Goal: Task Accomplishment & Management: Use online tool/utility

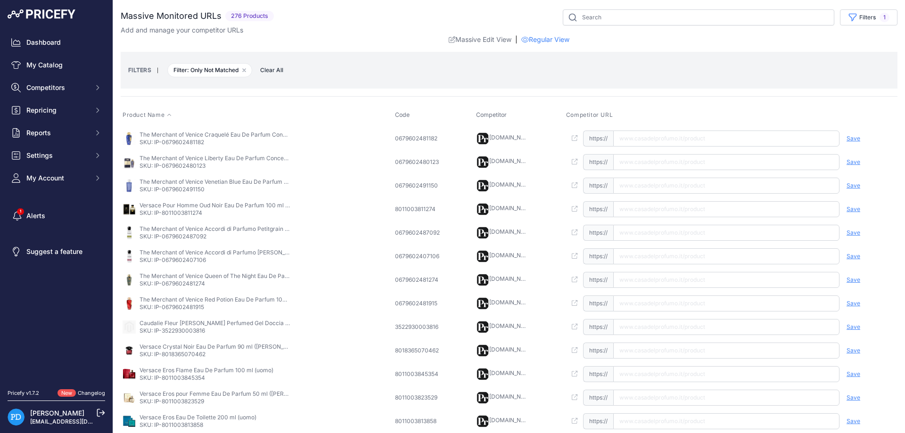
click at [169, 116] on icon at bounding box center [169, 115] width 6 height 6
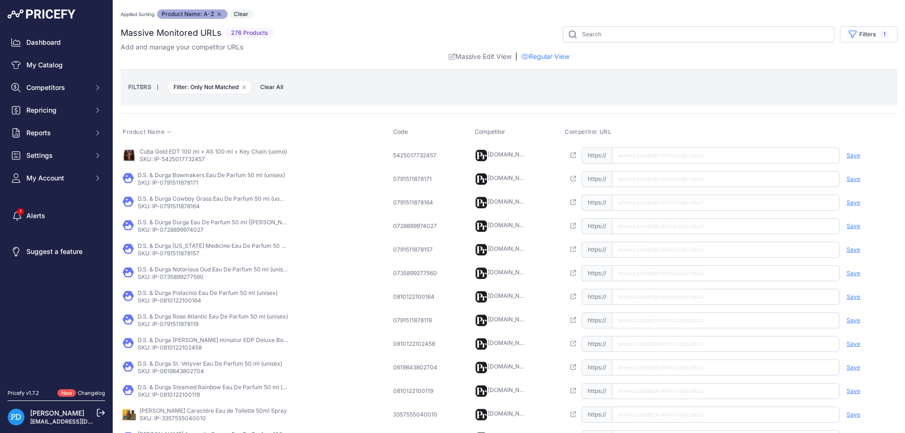
click at [189, 160] on p "SKU: IP-5425017732457" at bounding box center [214, 160] width 148 height 8
copy p "5425017732457"
click at [633, 156] on input "text" at bounding box center [726, 156] width 228 height 16
paste input "[URL][DOMAIN_NAME]"
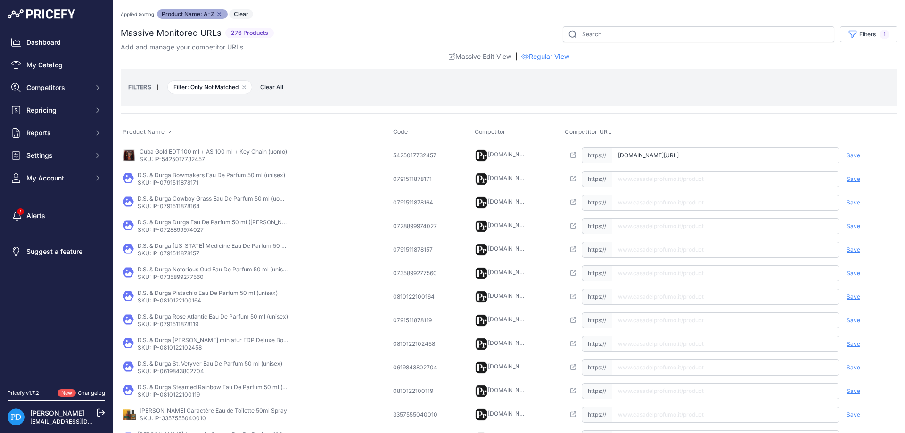
scroll to position [0, 31]
type input "[DOMAIN_NAME][URL]"
click at [853, 156] on span "Save" at bounding box center [853, 156] width 14 height 8
click at [173, 182] on p "SKU: IP-0791511878171" at bounding box center [212, 183] width 148 height 8
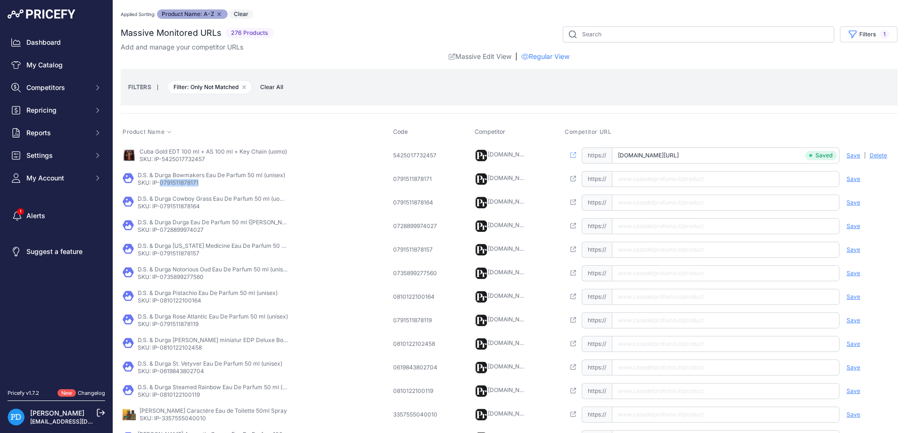
copy p "0791511878171"
click at [691, 184] on input "text" at bounding box center [726, 179] width 228 height 16
type input "[DOMAIN_NAME][URL]"
click at [847, 181] on span "Save" at bounding box center [853, 179] width 14 height 8
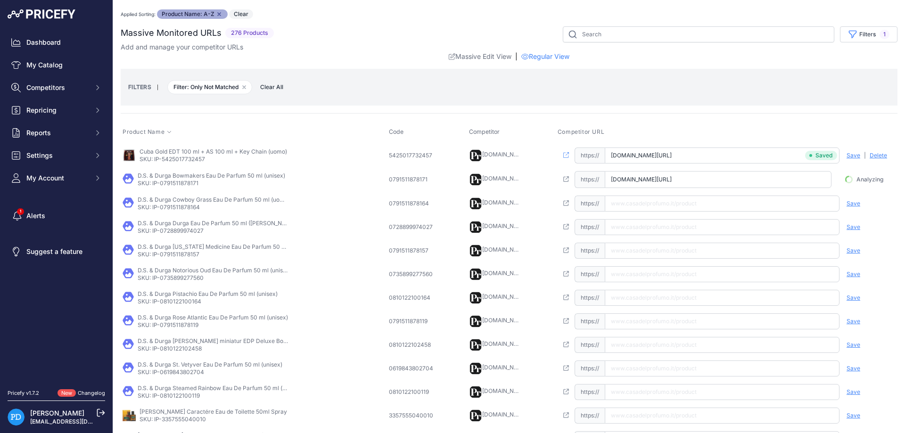
scroll to position [0, 23]
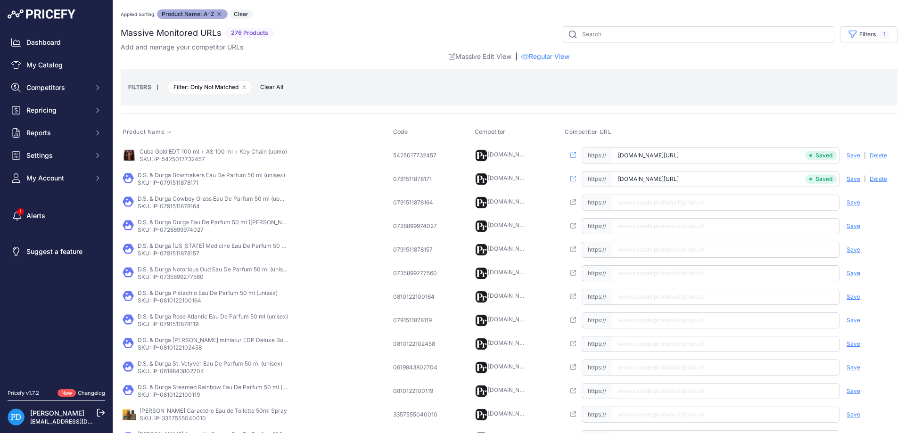
click at [189, 206] on p "SKU: IP-0791511878164" at bounding box center [213, 207] width 151 height 8
copy p "0791511878164"
click at [639, 202] on input "text" at bounding box center [726, 203] width 228 height 16
paste input "[URL][DOMAIN_NAME]"
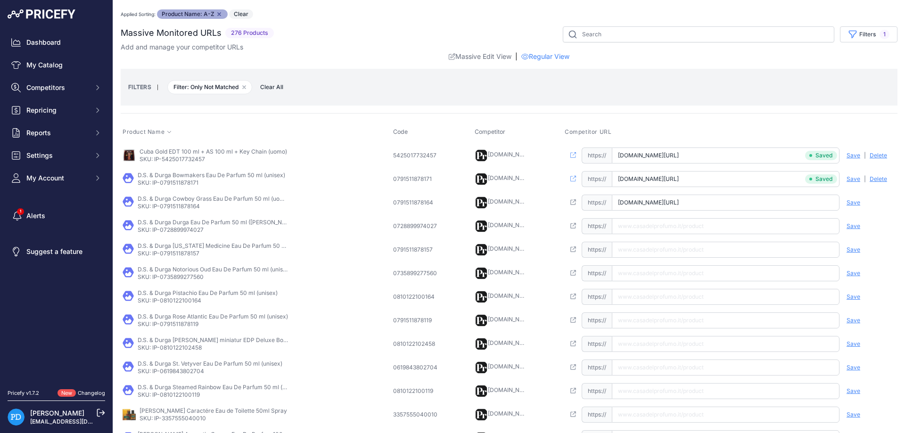
scroll to position [0, 33]
type input "[DOMAIN_NAME][URL]"
click at [854, 205] on span "Save" at bounding box center [853, 203] width 14 height 8
click at [181, 230] on p "SKU: IP-0728899974027" at bounding box center [213, 230] width 151 height 8
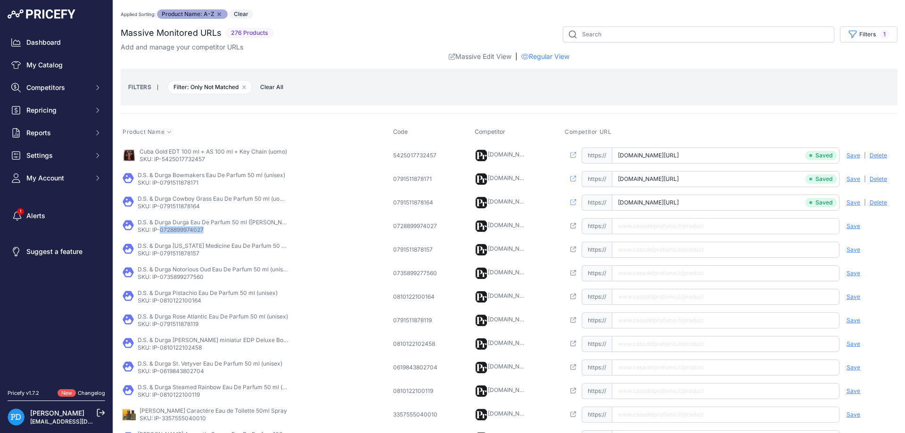
copy p "0728899974027"
click at [639, 221] on input "text" at bounding box center [726, 226] width 228 height 16
paste input "[URL][DOMAIN_NAME][PERSON_NAME]"
type input "[DOMAIN_NAME][URL][PERSON_NAME]"
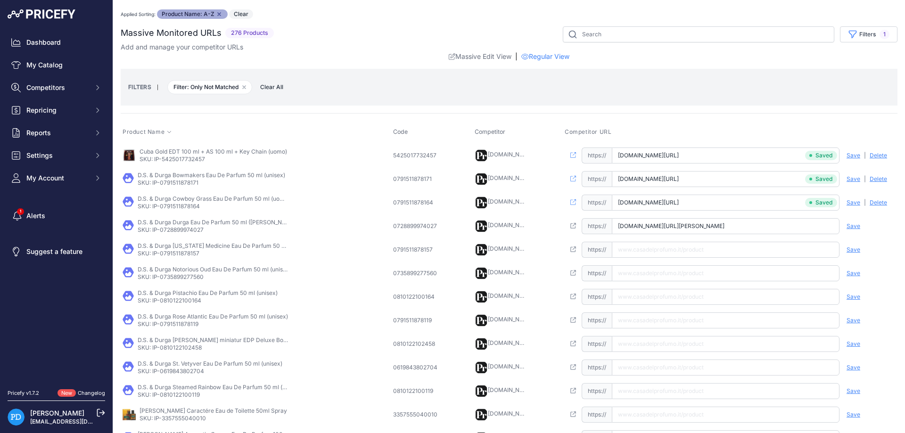
click at [854, 225] on span "Save" at bounding box center [853, 226] width 14 height 8
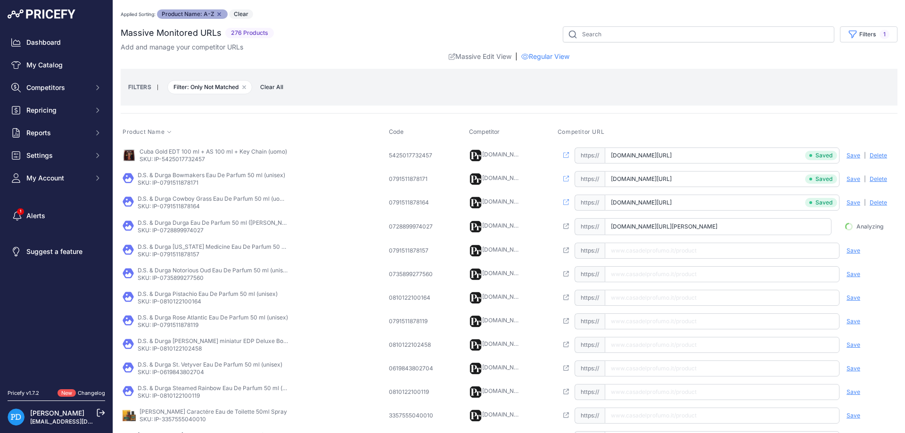
click at [180, 254] on p "SKU: IP-0791511878157" at bounding box center [213, 255] width 151 height 8
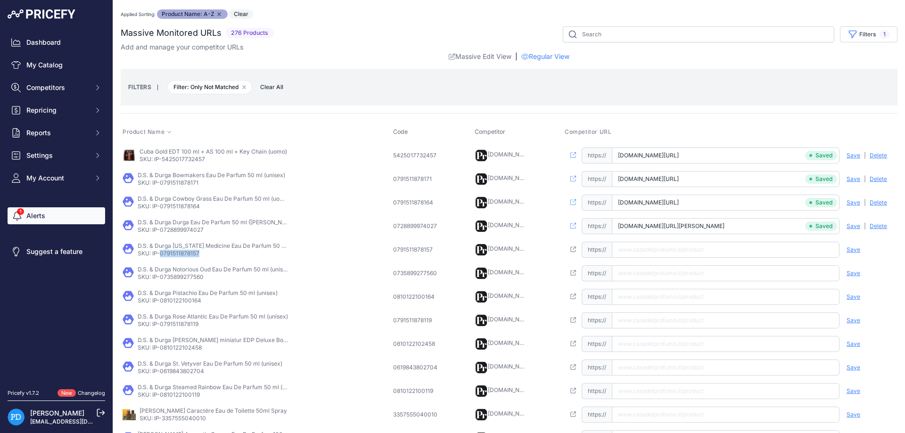
copy p "0791511878157"
click at [657, 253] on input "text" at bounding box center [726, 250] width 228 height 16
paste input "[URL][DOMAIN_NAME][US_STATE]"
type input "[DOMAIN_NAME][URL][US_STATE]"
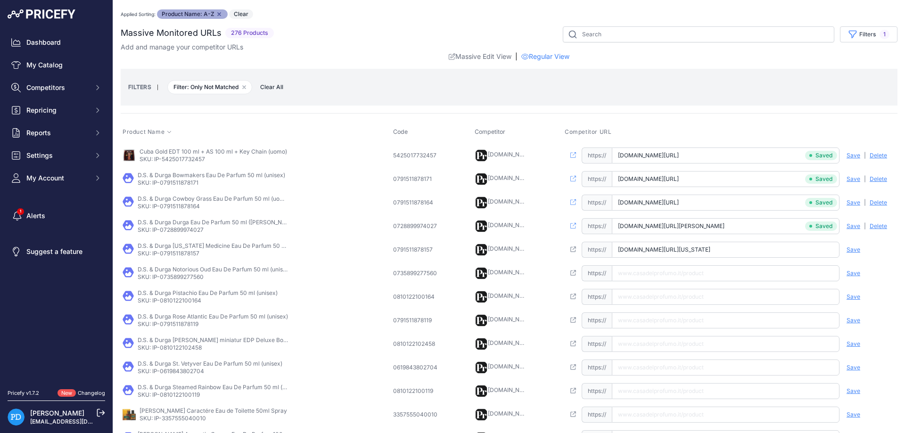
click at [850, 248] on span "Save" at bounding box center [853, 250] width 14 height 8
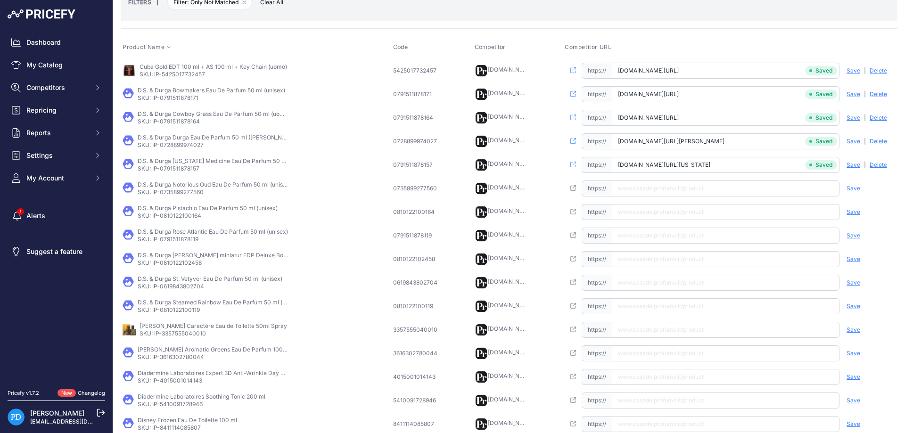
click at [185, 195] on p "SKU: IP-0735899277560" at bounding box center [213, 193] width 151 height 8
copy p "0735899277560"
click at [660, 192] on input "text" at bounding box center [726, 189] width 228 height 16
paste input "[URL][DOMAIN_NAME]"
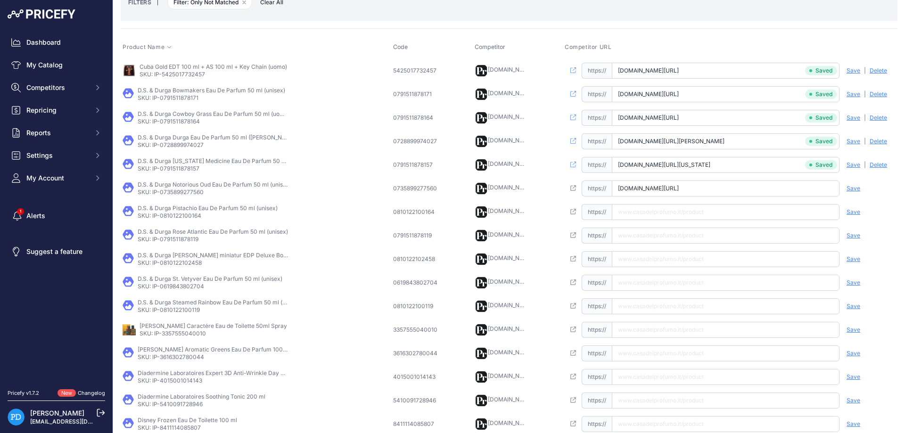
scroll to position [0, 37]
type input "[DOMAIN_NAME][URL]"
click at [850, 187] on span "Save" at bounding box center [853, 189] width 14 height 8
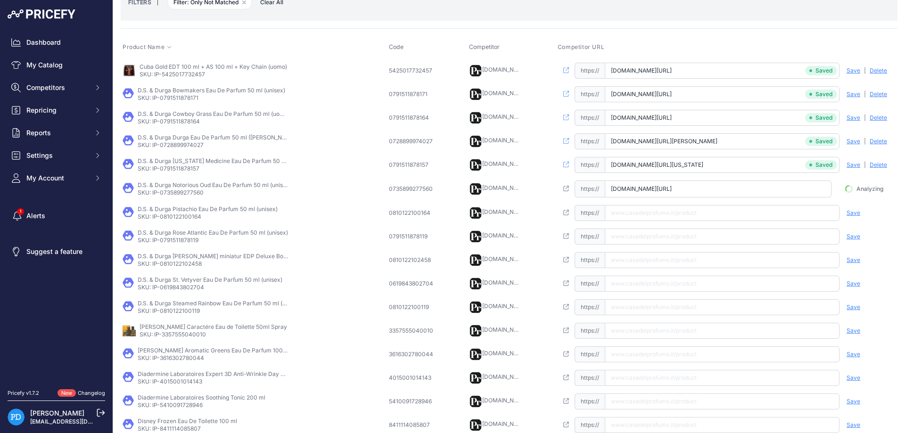
scroll to position [0, 32]
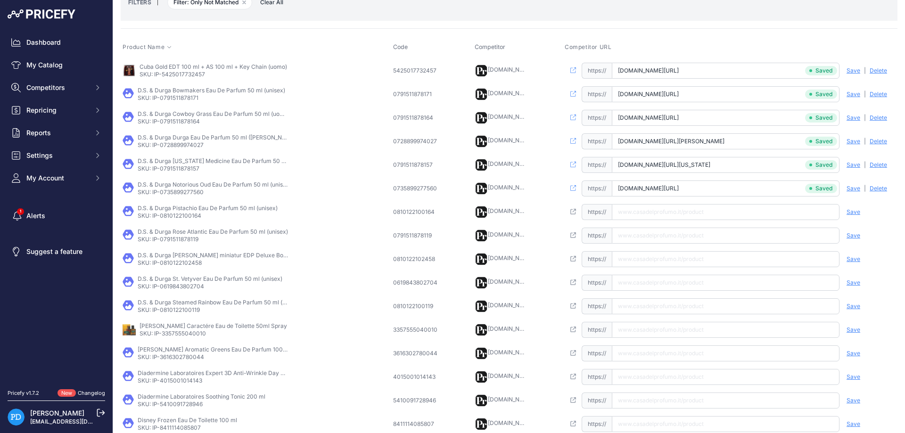
click at [188, 218] on p "SKU: IP-0810122100164" at bounding box center [208, 216] width 140 height 8
copy p "0810122100164"
click at [661, 211] on input "text" at bounding box center [726, 212] width 228 height 16
paste input "[URL][DOMAIN_NAME]"
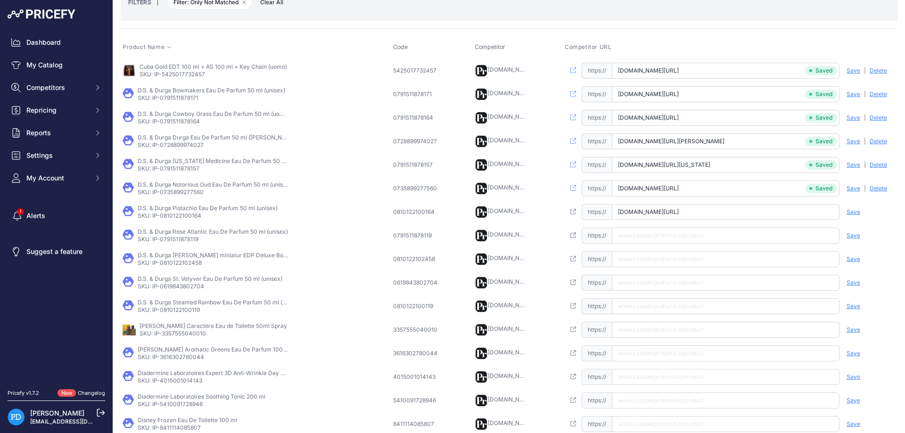
scroll to position [0, 24]
type input "[DOMAIN_NAME][URL]"
click at [853, 213] on span "Save" at bounding box center [853, 212] width 14 height 8
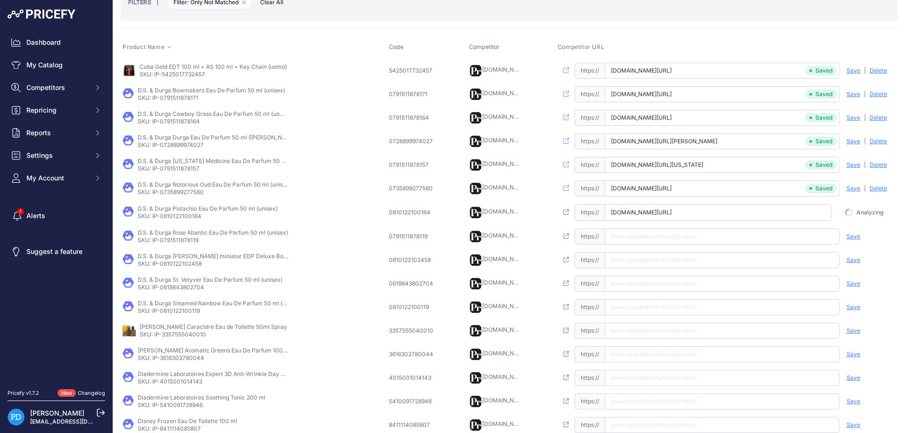
scroll to position [0, 18]
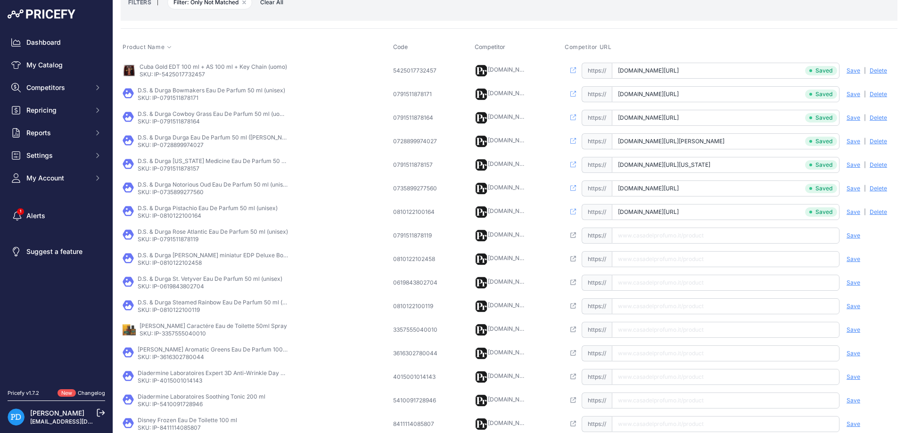
click at [192, 238] on p "SKU: IP-0791511878119" at bounding box center [213, 240] width 150 height 8
copy p "0791511878119"
click at [650, 238] on input "text" at bounding box center [726, 236] width 228 height 16
paste input "[URL][DOMAIN_NAME]"
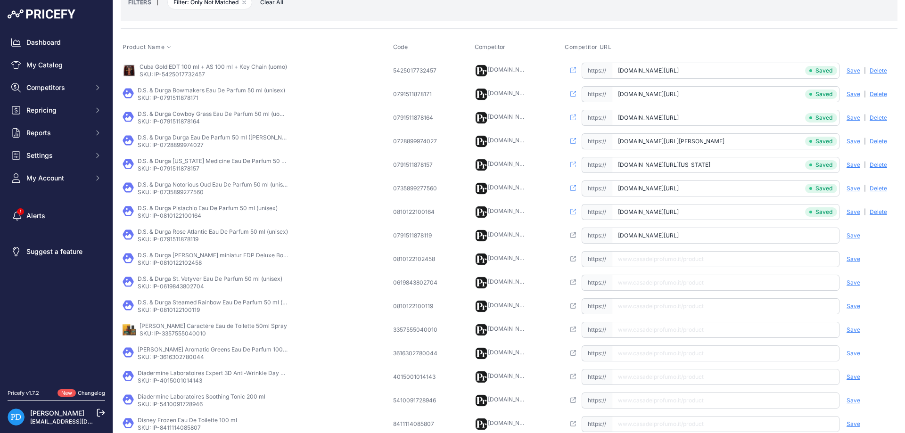
scroll to position [0, 34]
type input "[DOMAIN_NAME][URL]"
click at [851, 238] on span "Save" at bounding box center [853, 236] width 14 height 8
click at [190, 263] on p "SKU: IP-0810122102458" at bounding box center [213, 263] width 151 height 8
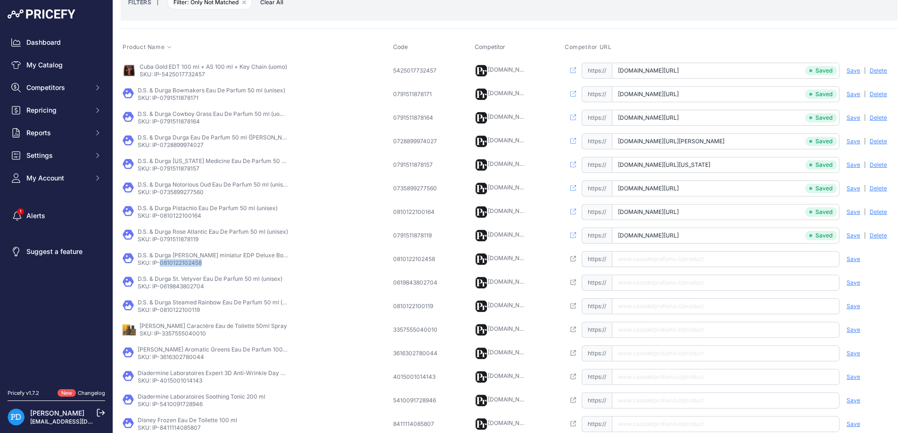
click at [190, 263] on p "SKU: IP-0810122102458" at bounding box center [213, 263] width 151 height 8
copy p "0810122102458"
click at [686, 263] on input "text" at bounding box center [726, 259] width 228 height 16
paste input "[URL][DOMAIN_NAME][PERSON_NAME]"
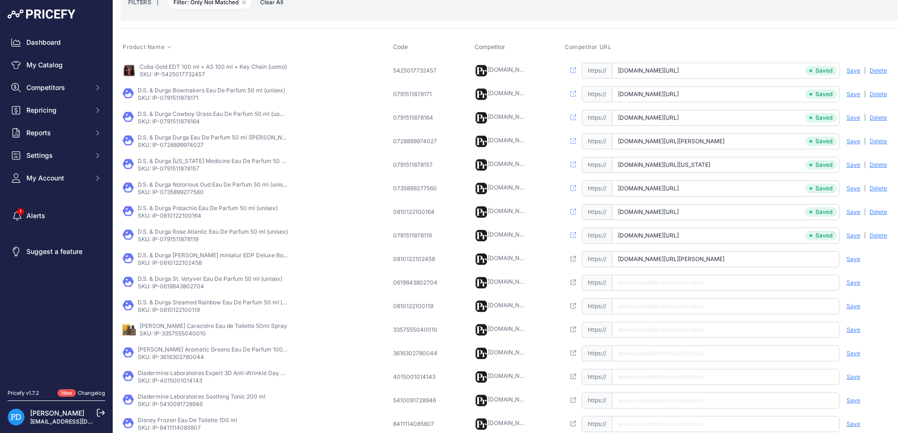
type input "[DOMAIN_NAME][URL][PERSON_NAME]"
click at [851, 262] on span "Save" at bounding box center [853, 259] width 14 height 8
click at [193, 291] on td "D.S. & Durga St. Vetyver Eau De Parfum 50 ml (unisex) SKU: IP-0619843802704" at bounding box center [256, 283] width 271 height 24
copy p "0619843802704"
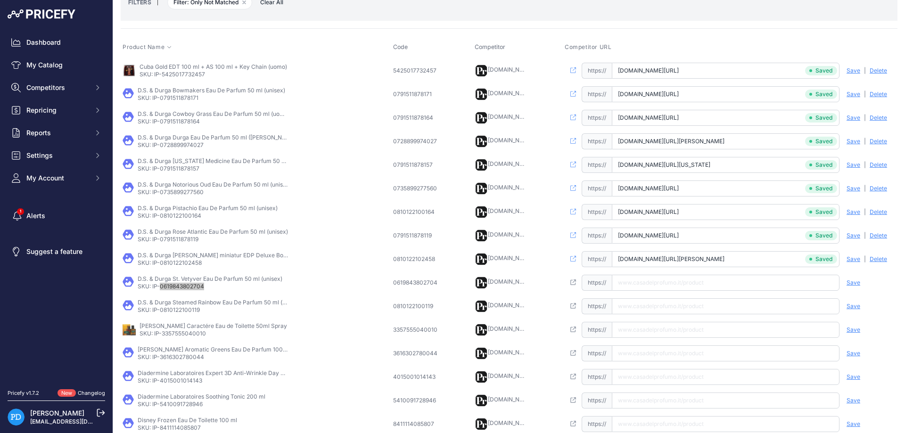
click at [654, 286] on input "text" at bounding box center [726, 283] width 228 height 16
paste input "[URL][DOMAIN_NAME]"
type input "[DOMAIN_NAME][URL]"
click at [854, 284] on span "Save" at bounding box center [853, 283] width 14 height 8
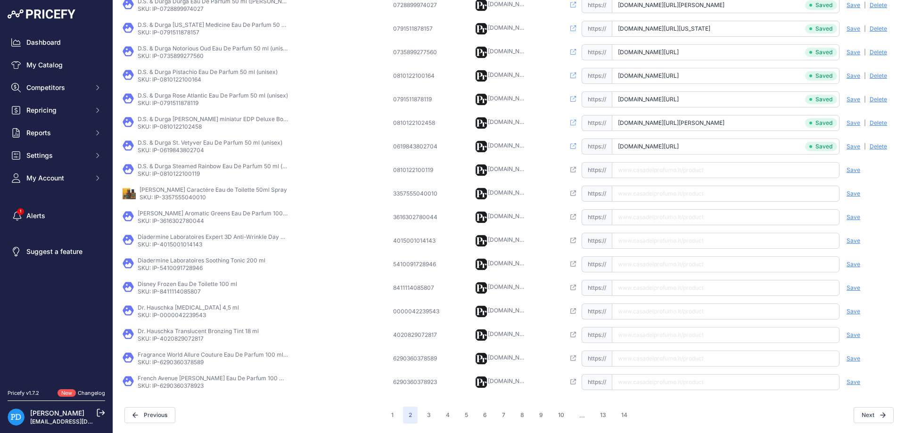
scroll to position [221, 0]
click at [183, 173] on p "SKU: IP-0810122100119" at bounding box center [213, 174] width 151 height 8
click at [634, 171] on input "text" at bounding box center [726, 170] width 228 height 16
paste input "[URL][DOMAIN_NAME]"
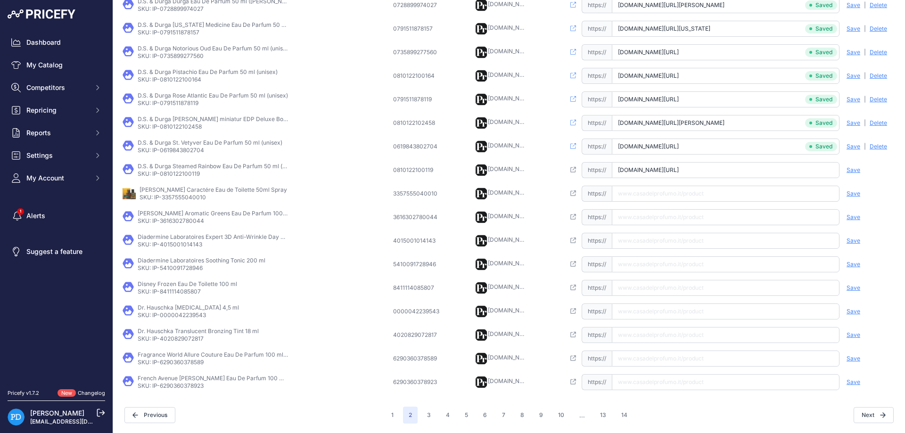
scroll to position [0, 48]
type input "[DOMAIN_NAME][URL]"
click at [856, 168] on span "Save" at bounding box center [853, 170] width 14 height 8
click at [170, 199] on p "SKU: IP-3357555040010" at bounding box center [214, 198] width 148 height 8
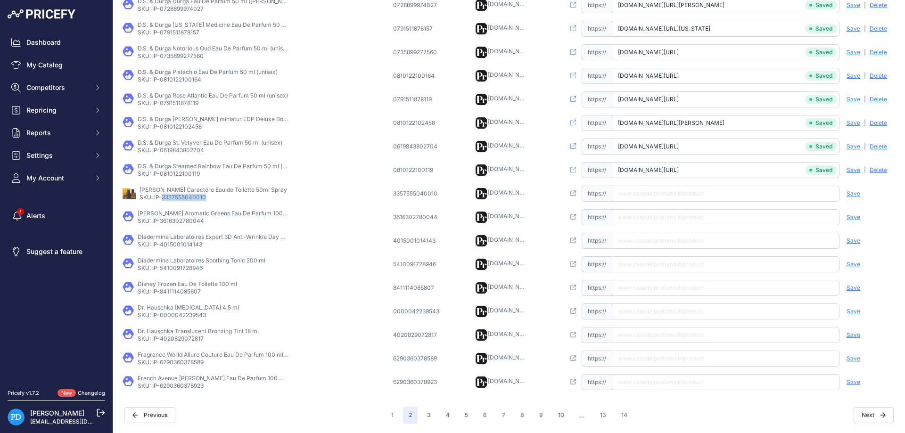
click at [645, 198] on input "text" at bounding box center [726, 194] width 228 height 16
paste input "[URL][DOMAIN_NAME][PERSON_NAME]"
type input "[DOMAIN_NAME][URL][PERSON_NAME]"
click at [849, 192] on span "Save" at bounding box center [853, 194] width 14 height 8
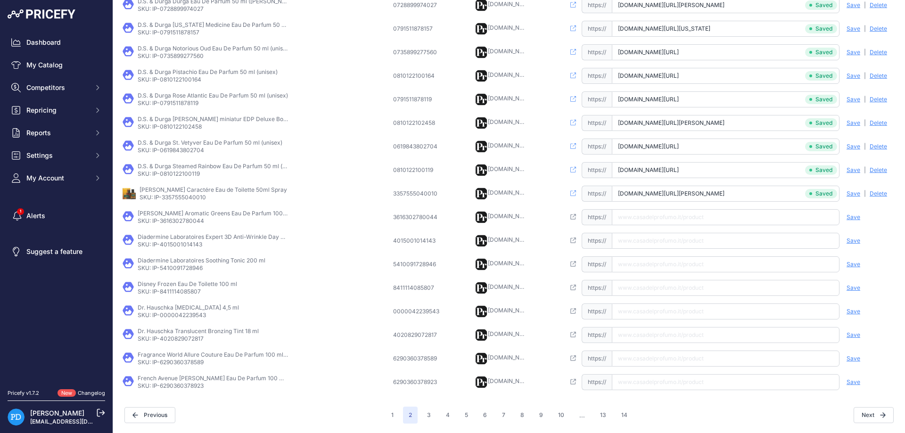
scroll to position [0, 25]
click at [184, 222] on p "SKU: IP-3616302780044" at bounding box center [213, 221] width 151 height 8
click at [643, 216] on input "text" at bounding box center [726, 217] width 228 height 16
paste input "[URL][DOMAIN_NAME][PERSON_NAME]"
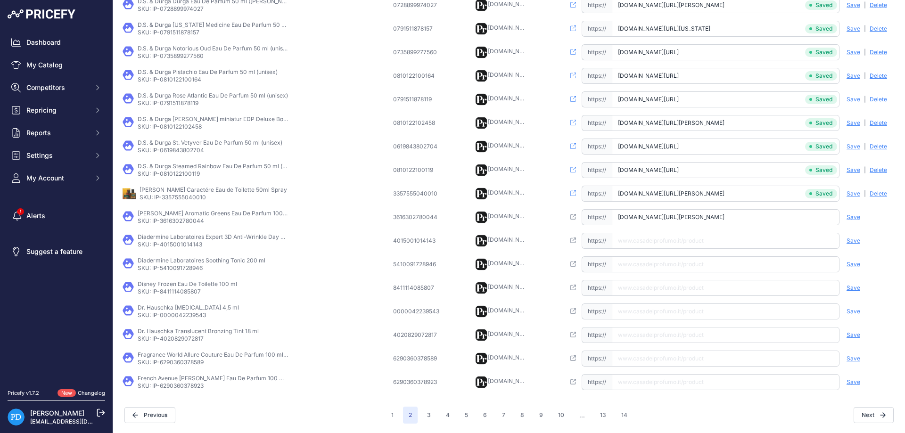
scroll to position [0, 59]
type input "[DOMAIN_NAME][URL][PERSON_NAME]"
click at [852, 216] on span "Save" at bounding box center [853, 217] width 14 height 8
click at [182, 239] on p "Diadermine Laboratoires Expert 3D Anti-Wrinkle Day Cream 50 ml" at bounding box center [213, 237] width 151 height 8
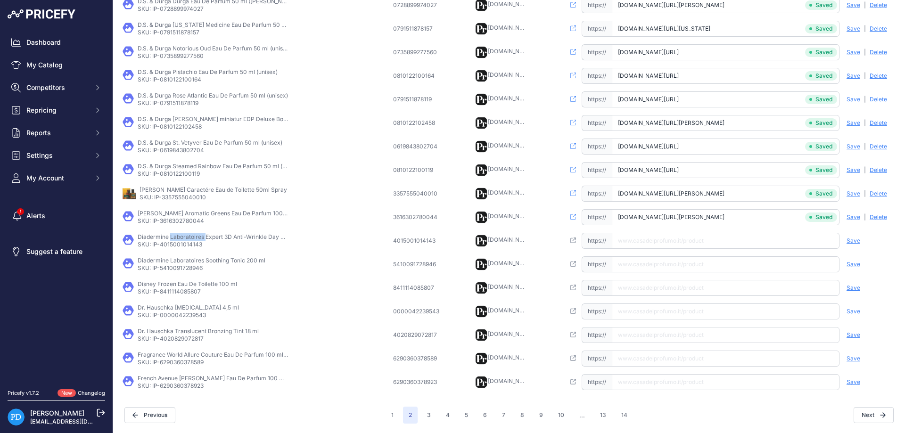
click at [182, 239] on p "Diadermine Laboratoires Expert 3D Anti-Wrinkle Day Cream 50 ml" at bounding box center [213, 237] width 151 height 8
click at [184, 245] on p "SKU: IP-4015001014143" at bounding box center [213, 245] width 151 height 8
click at [655, 235] on input "text" at bounding box center [726, 241] width 228 height 16
paste input "[URL][DOMAIN_NAME]"
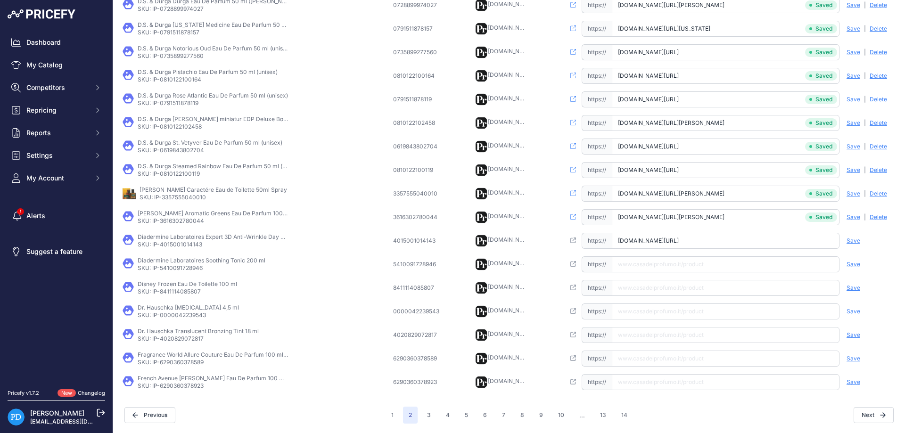
scroll to position [0, 65]
type input "[DOMAIN_NAME][URL]"
click at [856, 241] on span "Save" at bounding box center [853, 241] width 14 height 8
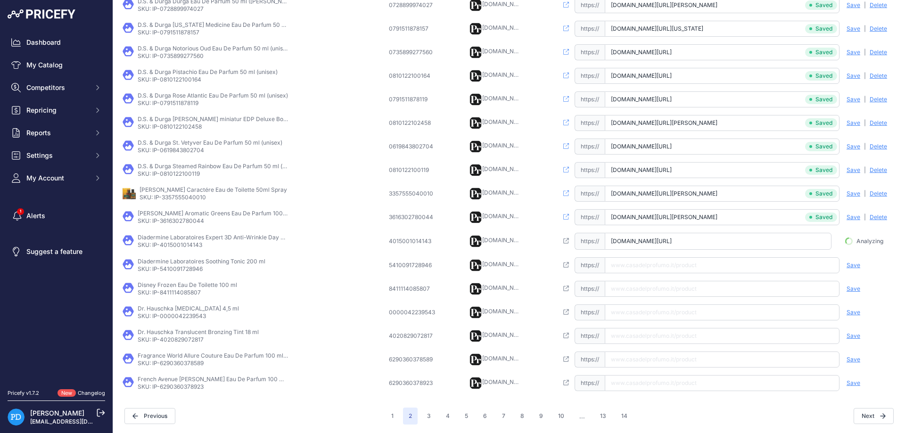
scroll to position [0, 59]
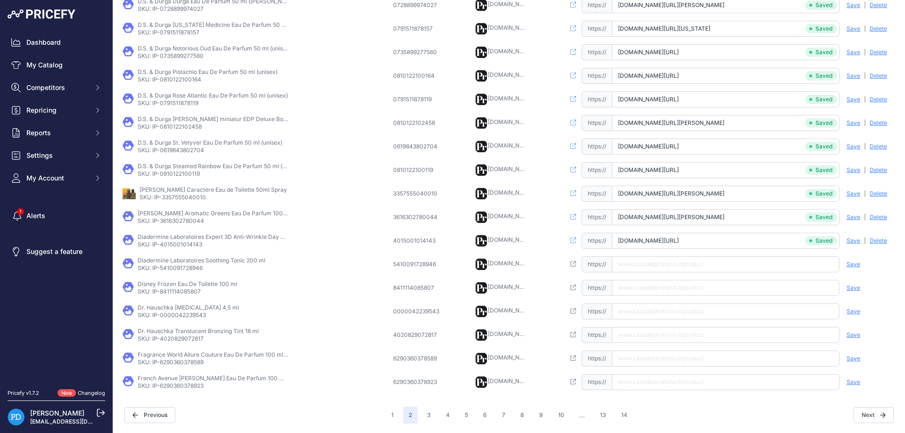
click at [192, 270] on p "SKU: IP-5410091728946" at bounding box center [202, 268] width 128 height 8
click at [672, 263] on input "text" at bounding box center [726, 264] width 228 height 16
paste input "[URL][DOMAIN_NAME]"
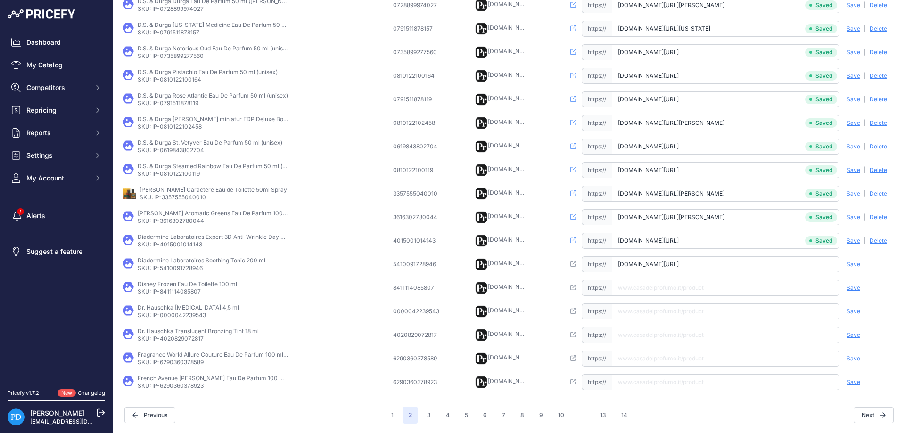
type input "[DOMAIN_NAME][URL]"
click at [855, 262] on span "Save" at bounding box center [853, 265] width 14 height 8
click at [178, 296] on td "Disney Frozen Eau De Toilette 100 ml SKU: IP-8411114085807" at bounding box center [256, 288] width 271 height 24
click at [182, 290] on p "SKU: IP-8411114085807" at bounding box center [187, 292] width 99 height 8
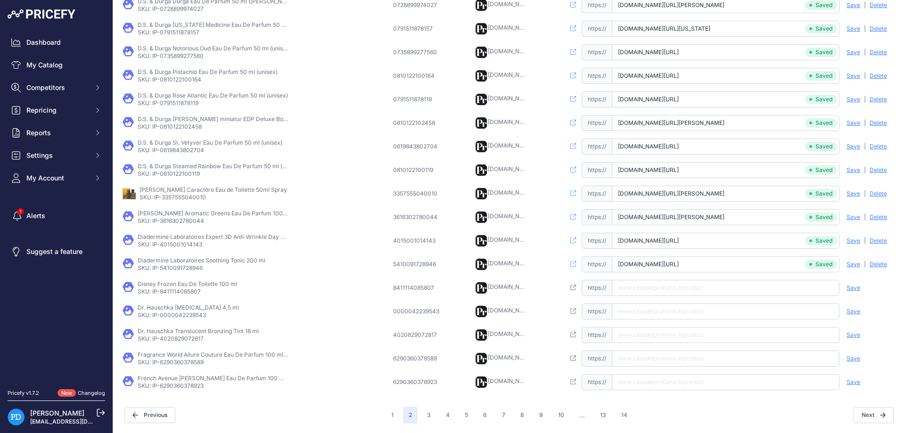
click at [176, 317] on p "SKU: IP-0000042239543" at bounding box center [188, 316] width 101 height 8
click at [636, 310] on input "text" at bounding box center [726, 312] width 228 height 16
paste input "[URL][DOMAIN_NAME][MEDICAL_DATA]"
type input "[DOMAIN_NAME][URL][MEDICAL_DATA]"
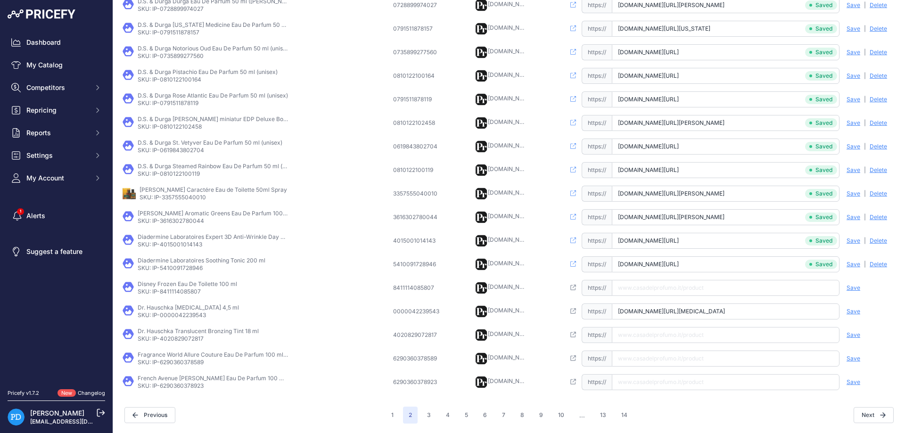
click at [854, 312] on span "Save" at bounding box center [853, 312] width 14 height 8
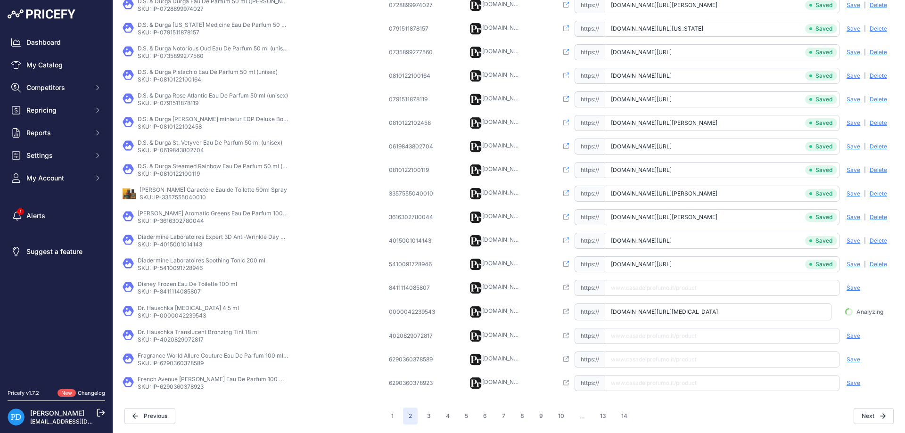
scroll to position [221, 0]
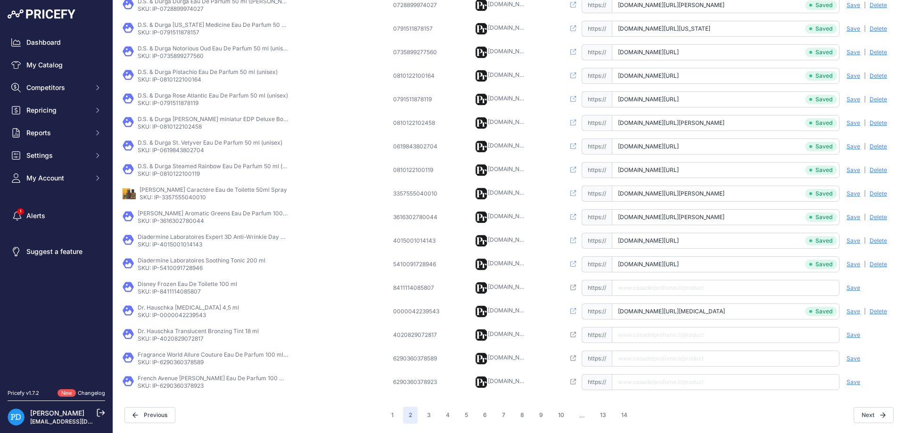
click at [189, 337] on p "SKU: IP-4020829072817" at bounding box center [198, 339] width 121 height 8
click at [657, 332] on input "text" at bounding box center [726, 335] width 228 height 16
paste input "[URL][DOMAIN_NAME]"
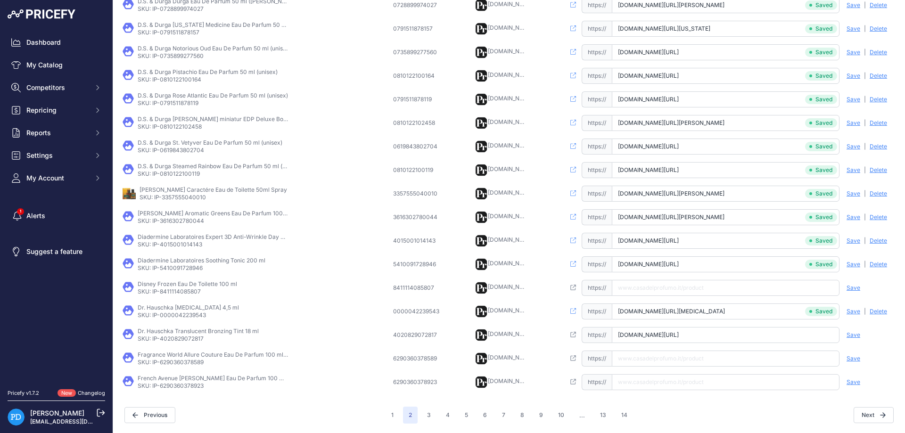
type input "[DOMAIN_NAME][URL]"
click at [848, 336] on span "Save" at bounding box center [853, 335] width 14 height 8
click at [179, 362] on p "SKU: IP-6290360378589" at bounding box center [213, 363] width 151 height 8
click at [634, 356] on input "text" at bounding box center [726, 359] width 228 height 16
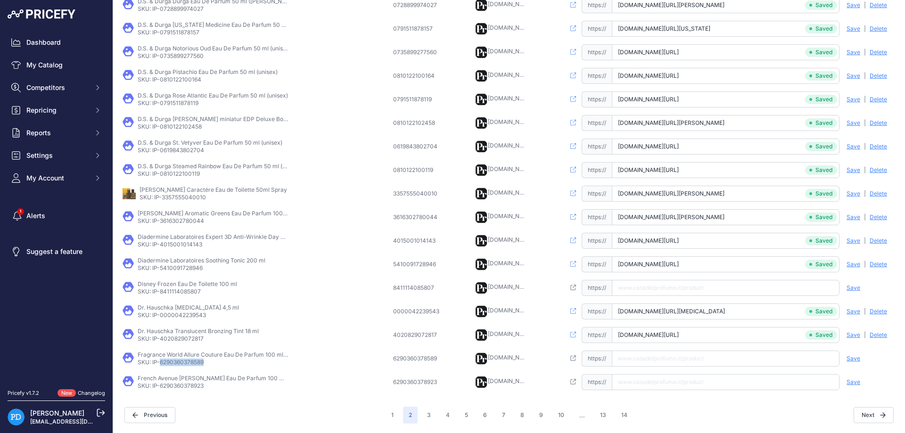
paste input "[URL][DOMAIN_NAME][PERSON_NAME]"
type input "[DOMAIN_NAME][URL][PERSON_NAME]"
click at [848, 359] on span "Save" at bounding box center [853, 359] width 14 height 8
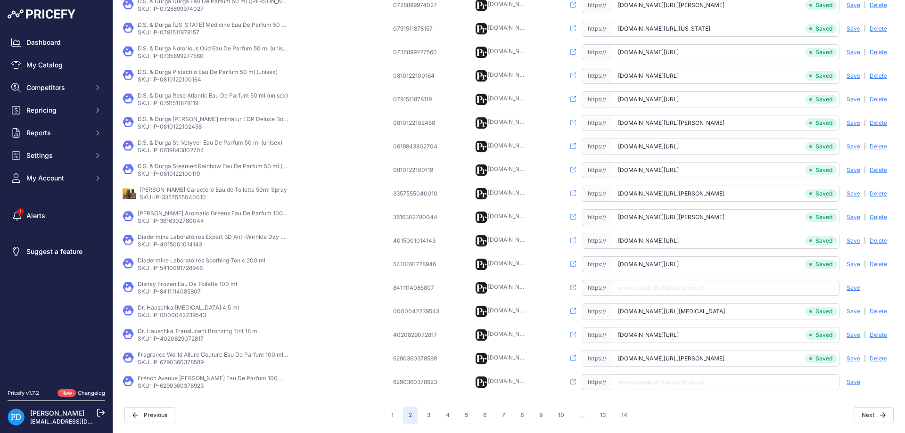
click at [186, 387] on p "SKU: IP-6290360378923" at bounding box center [213, 386] width 151 height 8
click at [693, 390] on input "text" at bounding box center [726, 382] width 228 height 16
paste input "[URL][DOMAIN_NAME][PERSON_NAME][PERSON_NAME]"
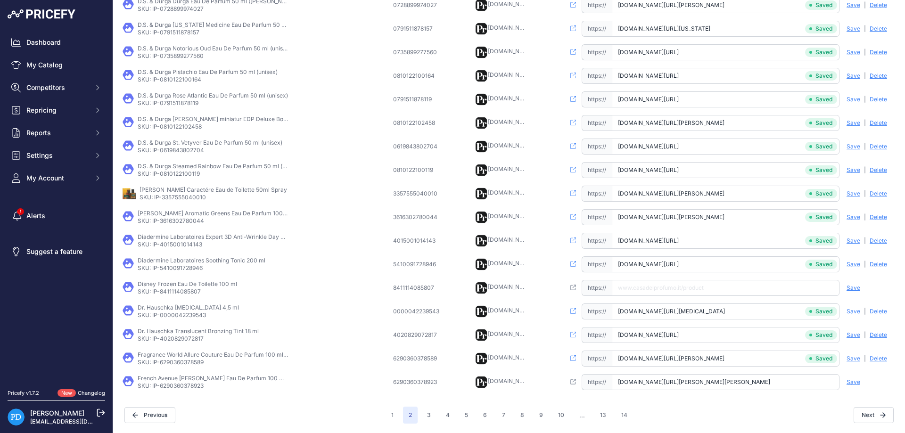
type input "[DOMAIN_NAME][URL][PERSON_NAME][PERSON_NAME]"
click at [851, 385] on span "Save" at bounding box center [853, 382] width 14 height 8
click at [393, 414] on button "1" at bounding box center [393, 415] width 14 height 17
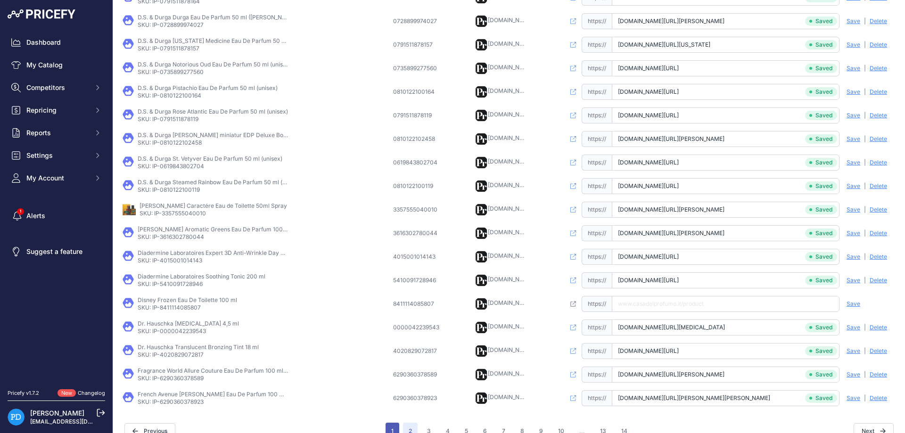
scroll to position [237, 0]
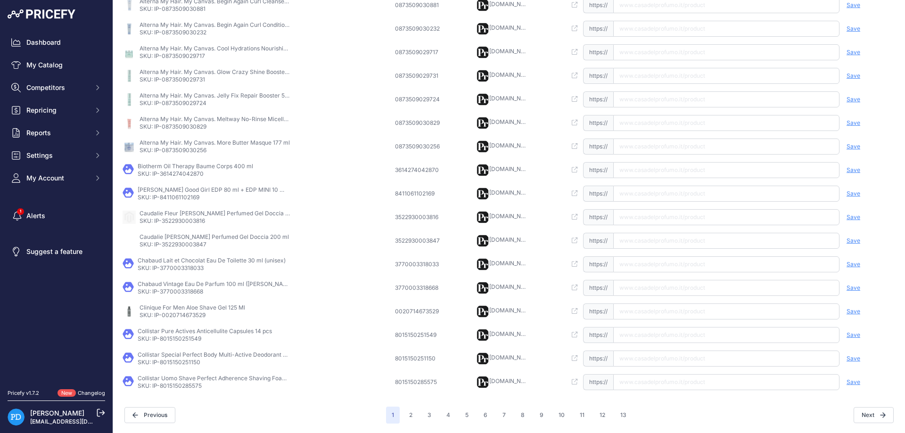
scroll to position [205, 0]
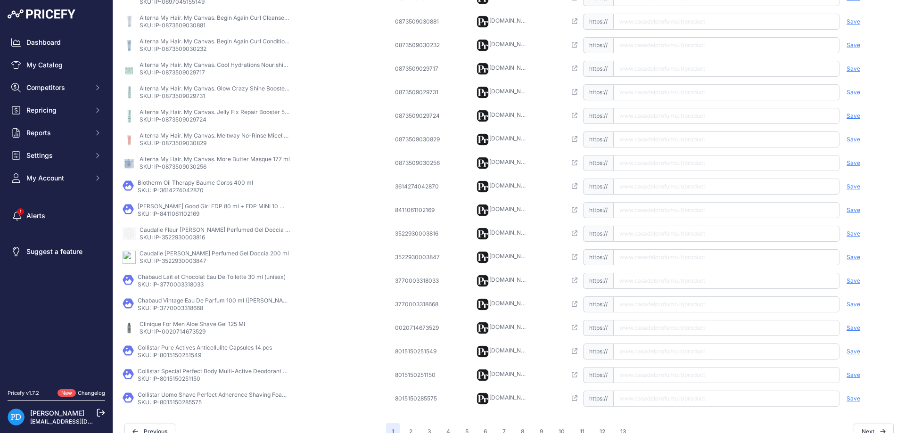
click at [184, 404] on p "SKU: IP-8015150285575" at bounding box center [213, 403] width 151 height 8
click at [646, 393] on input "text" at bounding box center [726, 399] width 226 height 16
paste input "[URL][DOMAIN_NAME]"
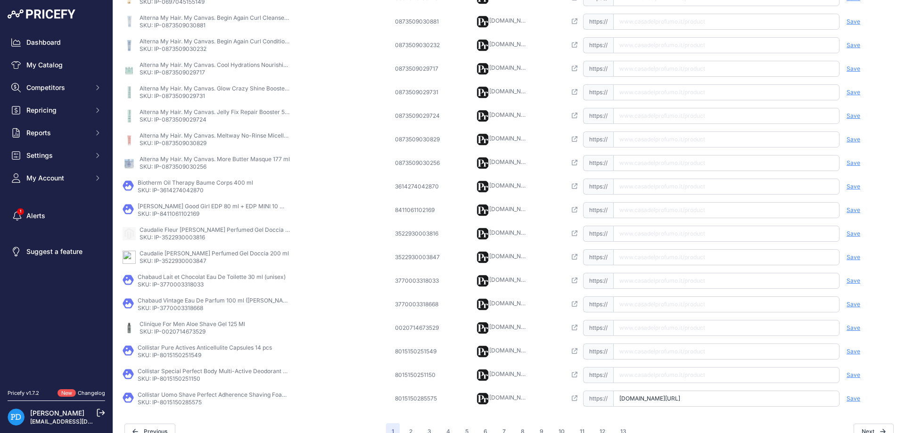
type input "[DOMAIN_NAME][URL]"
click at [855, 397] on span "Save" at bounding box center [853, 399] width 14 height 8
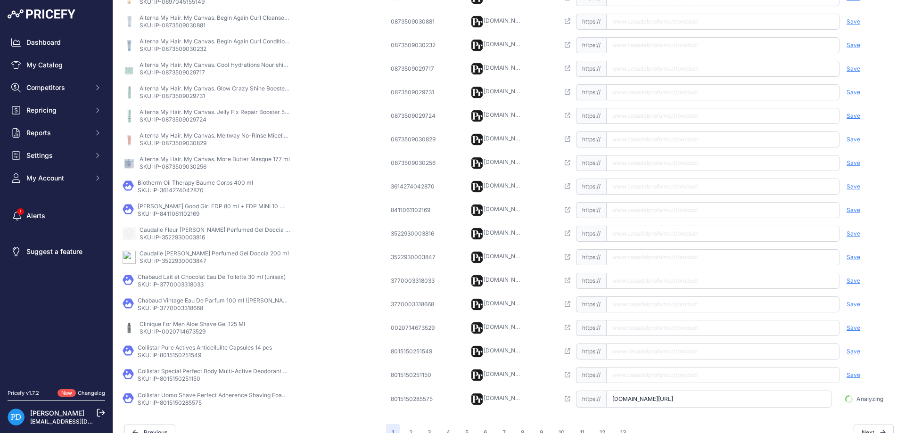
scroll to position [0, 53]
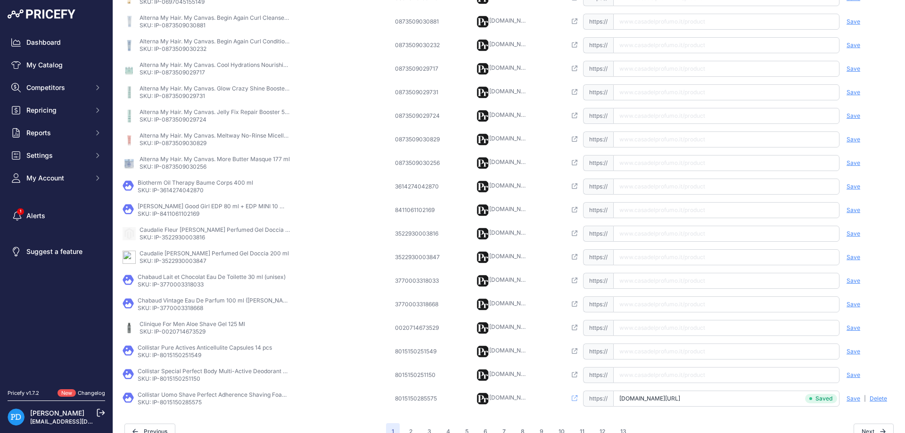
click at [197, 374] on p "Collistar Special Perfect Body Multi-Active Deodorant 24 Hours 125 ml" at bounding box center [213, 372] width 151 height 8
click at [176, 379] on p "SKU: IP-8015150251150" at bounding box center [213, 379] width 151 height 8
click at [673, 379] on input "text" at bounding box center [726, 375] width 226 height 16
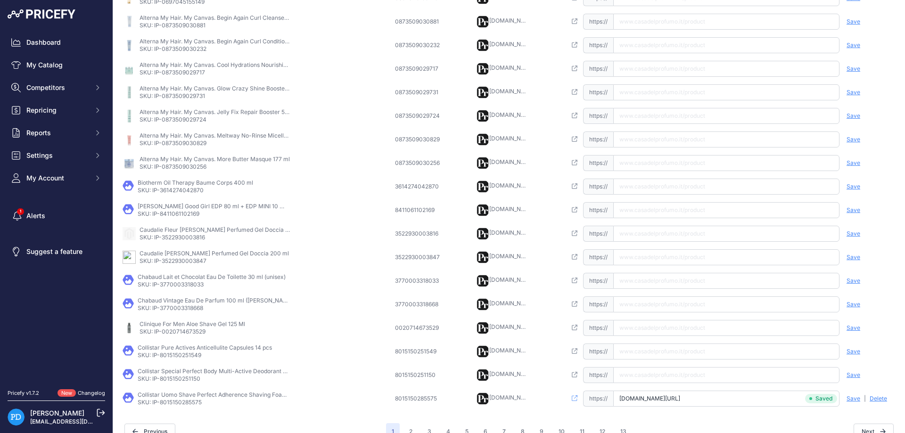
paste input "[URL][DOMAIN_NAME]"
type input "[DOMAIN_NAME][URL]"
click at [854, 374] on span "Save" at bounding box center [853, 375] width 14 height 8
click at [179, 355] on p "SKU: IP-8015150251549" at bounding box center [205, 356] width 134 height 8
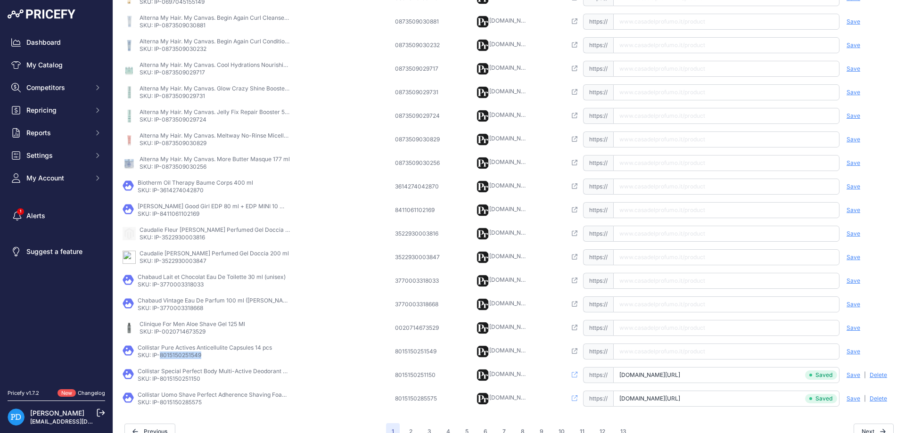
click at [179, 355] on p "SKU: IP-8015150251549" at bounding box center [205, 356] width 134 height 8
click at [664, 347] on input "text" at bounding box center [726, 352] width 226 height 16
type input "[DOMAIN_NAME][URL]"
click at [855, 353] on span "Save" at bounding box center [853, 352] width 14 height 8
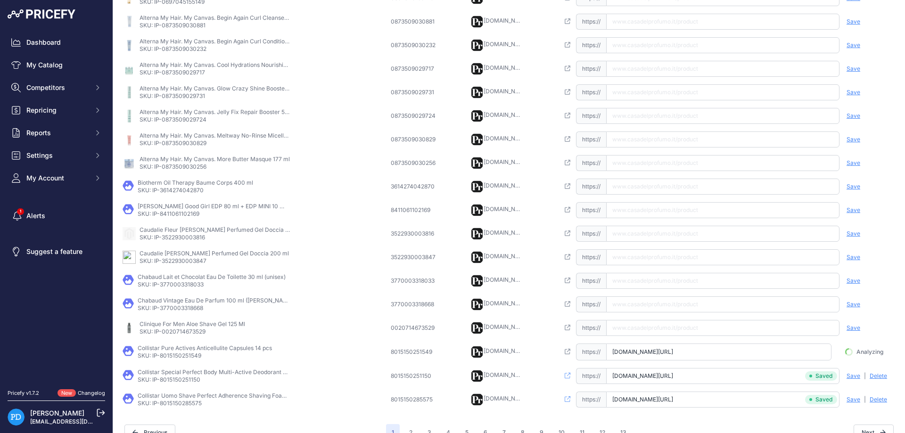
scroll to position [0, 16]
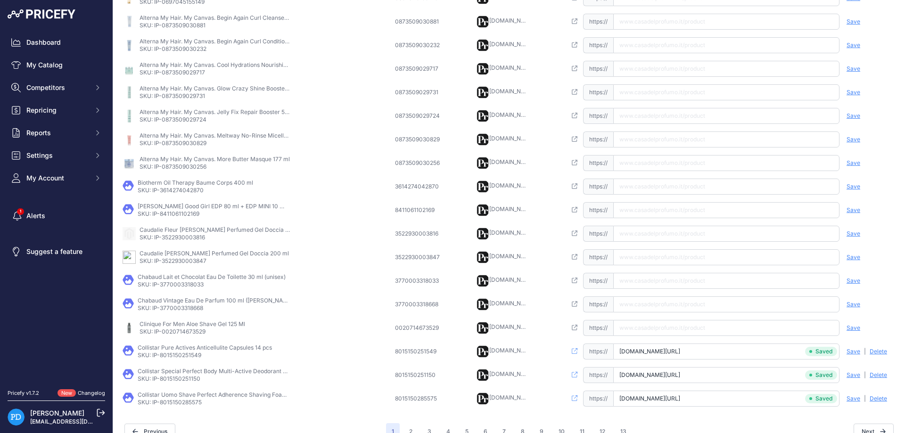
click at [191, 333] on p "SKU: IP-0020714673529" at bounding box center [193, 332] width 106 height 8
click at [671, 327] on input "text" at bounding box center [726, 328] width 226 height 16
paste input "[URL][DOMAIN_NAME]"
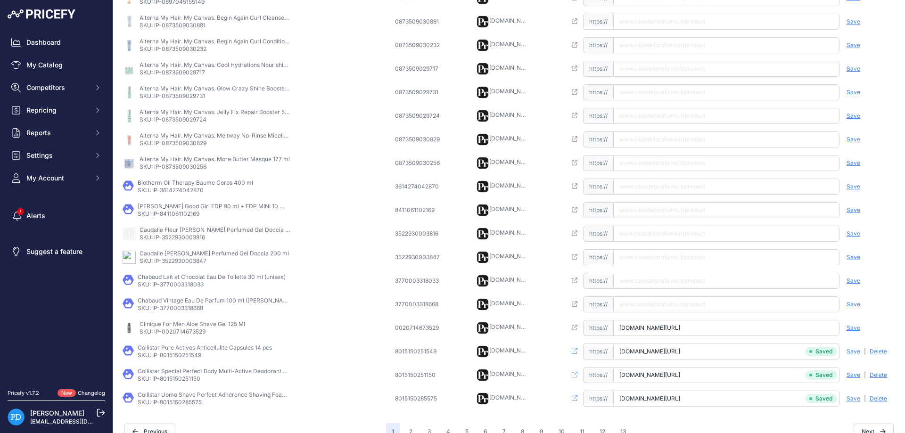
type input "[DOMAIN_NAME][URL]"
click at [853, 328] on span "Save" at bounding box center [853, 328] width 14 height 8
click at [176, 310] on p "SKU: IP-3770003318668" at bounding box center [213, 308] width 151 height 8
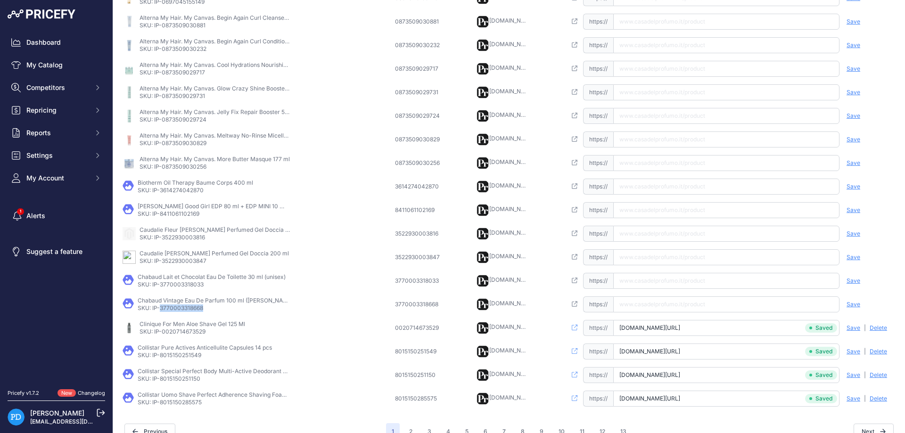
click at [679, 303] on input "text" at bounding box center [726, 304] width 226 height 16
type input "[DOMAIN_NAME][URL][PERSON_NAME]"
click at [849, 303] on span "Save" at bounding box center [853, 305] width 14 height 8
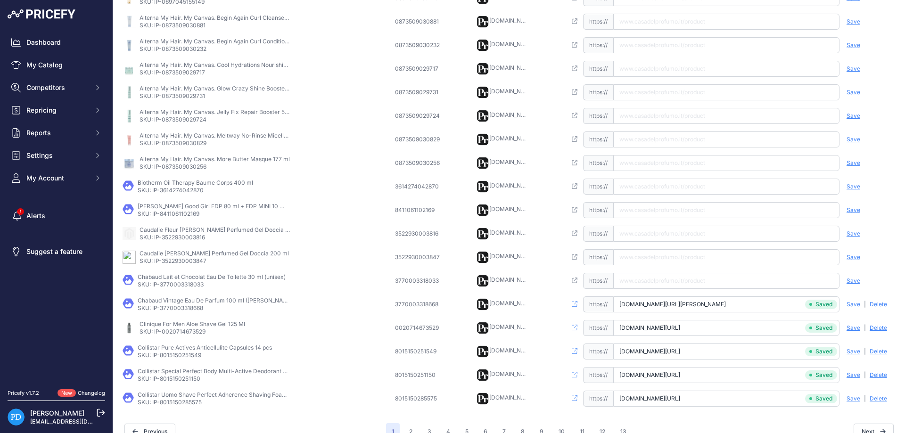
click at [181, 287] on p "SKU: IP-3770003318033" at bounding box center [212, 285] width 148 height 8
click at [646, 280] on input "text" at bounding box center [726, 281] width 226 height 16
paste input "[URL][DOMAIN_NAME]"
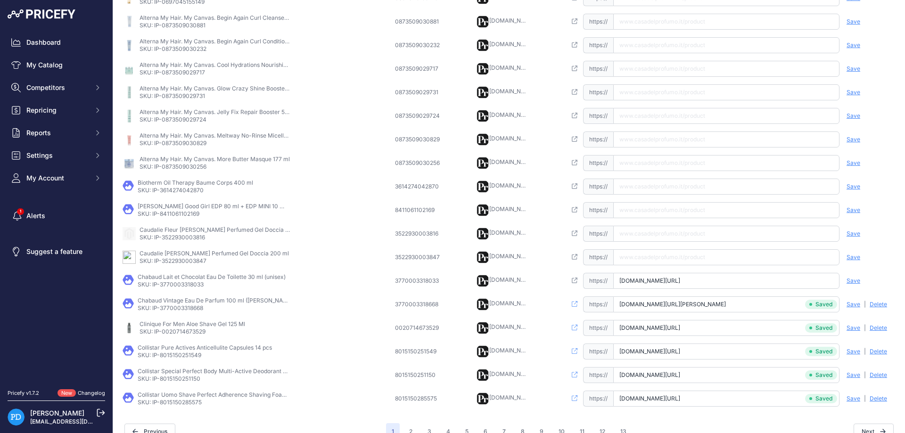
type input "[DOMAIN_NAME][URL]"
click at [851, 282] on span "Save" at bounding box center [853, 281] width 14 height 8
click at [176, 261] on p "SKU: IP-3522930003847" at bounding box center [214, 261] width 149 height 8
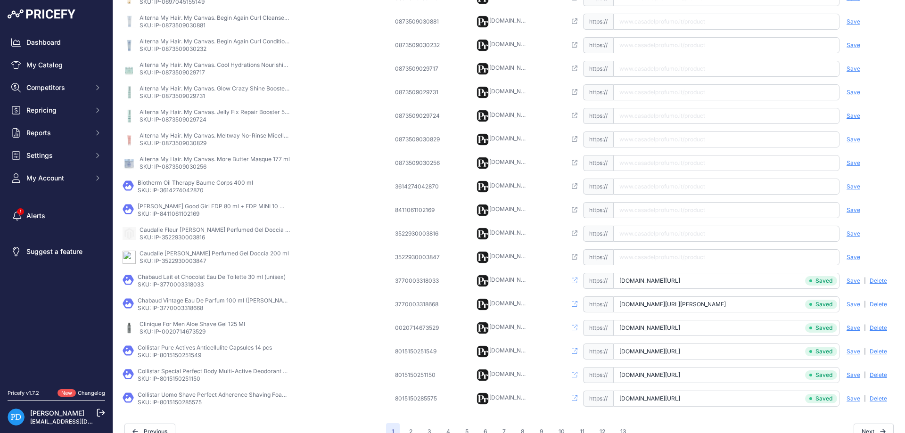
click at [657, 266] on td "Open this link https:// Saved false Save Analyzing | [GEOGRAPHIC_DATA] Deleting" at bounding box center [730, 258] width 333 height 24
paste input "[URL][DOMAIN_NAME]"
click at [643, 256] on input "[URL][DOMAIN_NAME]" at bounding box center [726, 257] width 226 height 16
click at [189, 264] on p "SKU: IP-3522930003847" at bounding box center [214, 261] width 149 height 8
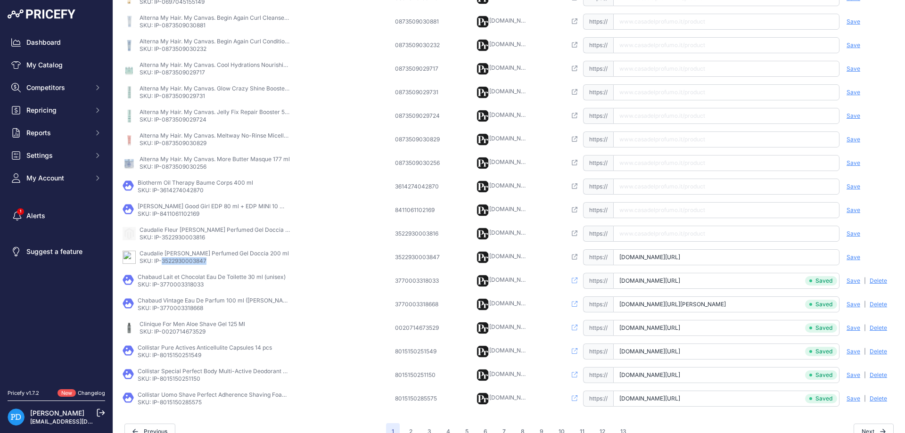
click at [189, 264] on p "SKU: IP-3522930003847" at bounding box center [214, 261] width 149 height 8
click at [631, 234] on input "text" at bounding box center [726, 234] width 226 height 16
click at [637, 255] on input "[DOMAIN_NAME][URL]" at bounding box center [726, 257] width 226 height 16
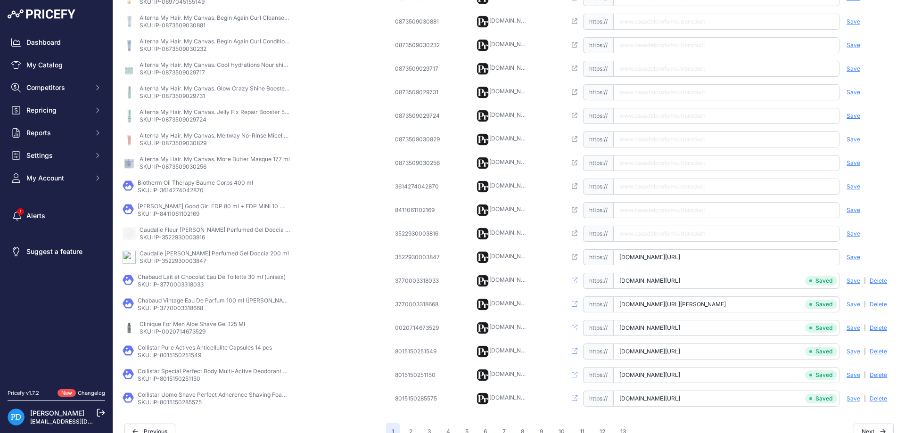
paste input "[URL][DOMAIN_NAME][PERSON_NAME][PERSON_NAME]"
type input "[DOMAIN_NAME][URL][PERSON_NAME][PERSON_NAME]"
click at [856, 256] on span "Save" at bounding box center [853, 258] width 14 height 8
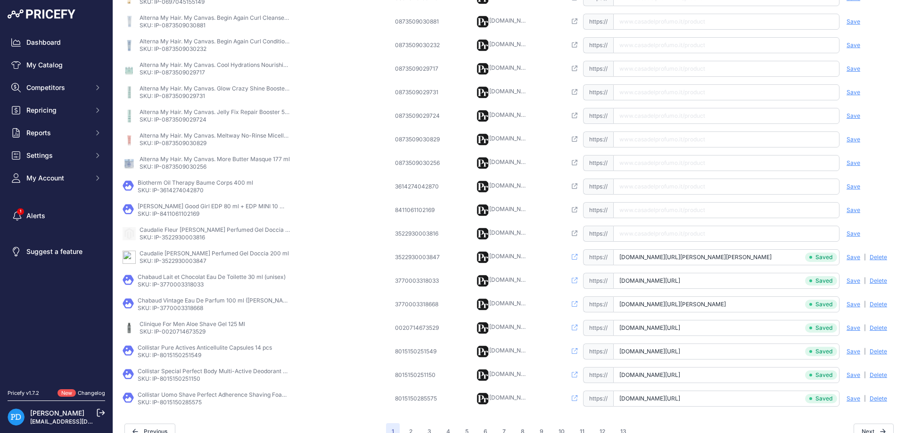
click at [177, 238] on p "SKU: IP-3522930003816" at bounding box center [215, 238] width 151 height 8
click at [664, 235] on input "text" at bounding box center [726, 234] width 226 height 16
paste input "[URL][DOMAIN_NAME][PERSON_NAME]"
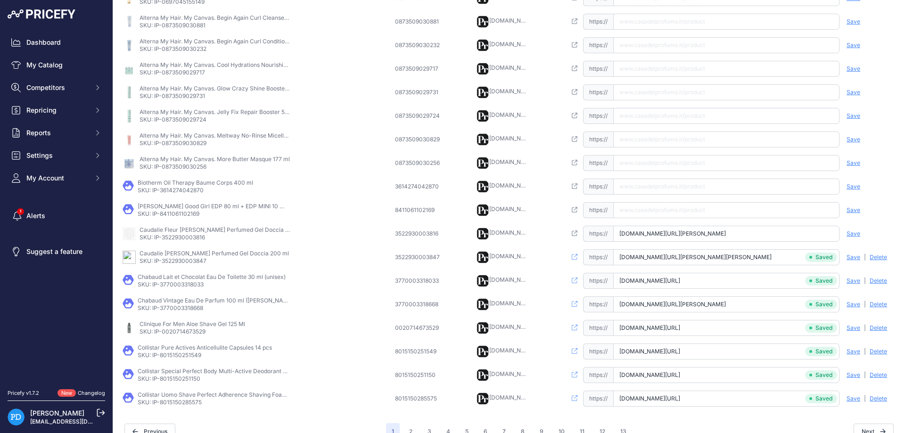
type input "[DOMAIN_NAME][URL][PERSON_NAME]"
click at [855, 235] on span "Save" at bounding box center [853, 234] width 14 height 8
click at [177, 213] on p "SKU: IP-8411061102169" at bounding box center [213, 214] width 151 height 8
click at [167, 191] on p "SKU: IP-3614274042870" at bounding box center [195, 191] width 115 height 8
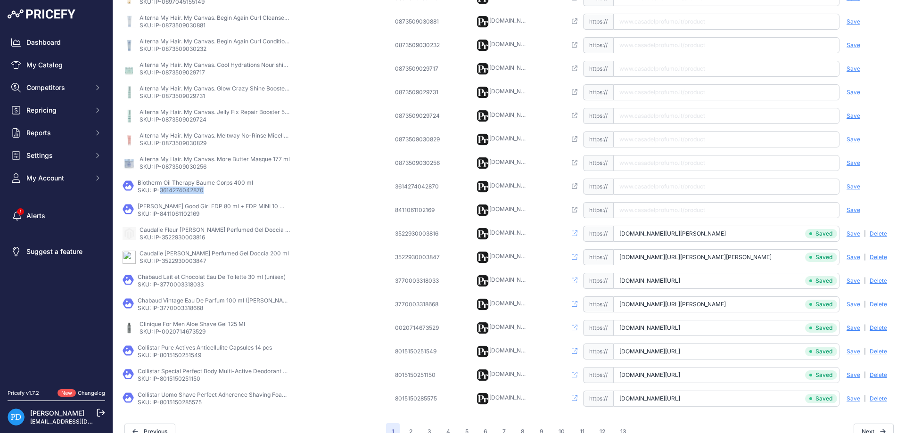
click at [167, 191] on p "SKU: IP-3614274042870" at bounding box center [195, 191] width 115 height 8
click at [649, 191] on input "text" at bounding box center [726, 187] width 226 height 16
paste input "[URL][DOMAIN_NAME]"
type input "[DOMAIN_NAME][URL]"
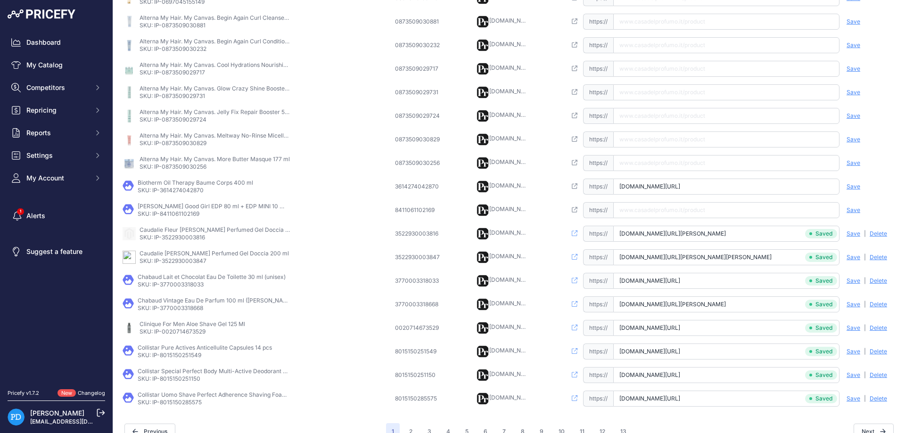
click at [851, 186] on span "Save" at bounding box center [853, 187] width 14 height 8
click at [195, 167] on p "SKU: IP-0873509030256" at bounding box center [215, 167] width 150 height 8
